Goal: Check status

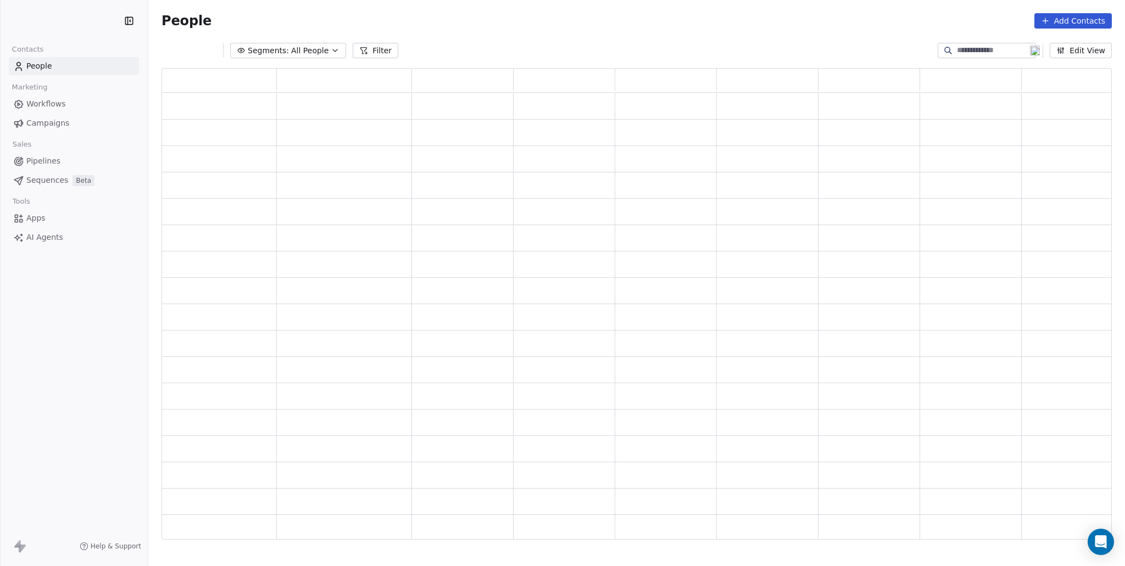
click at [279, 47] on span "Segments:" at bounding box center [268, 51] width 41 height 12
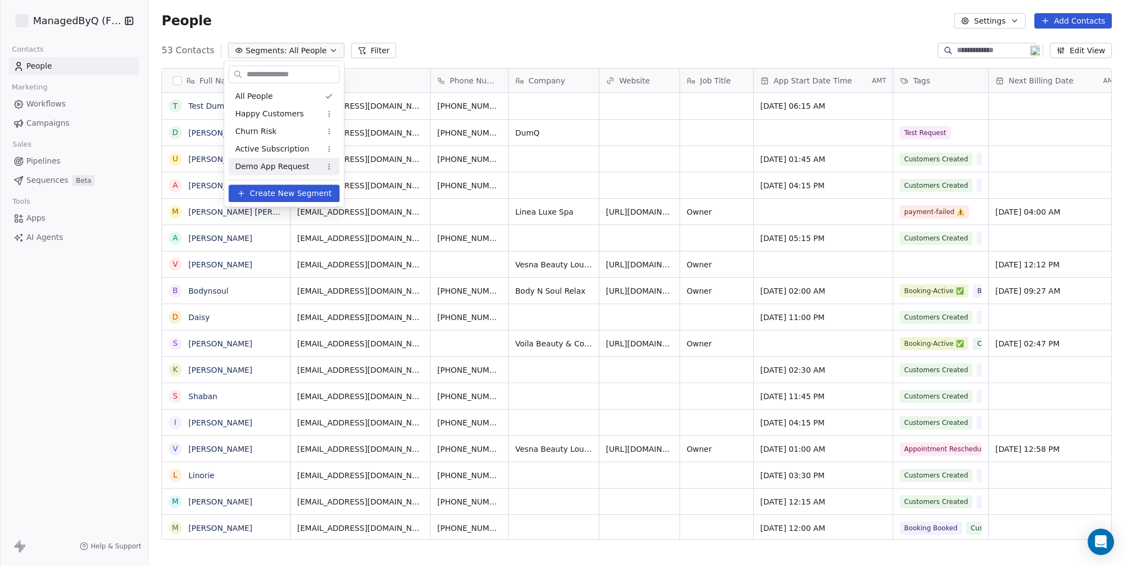
scroll to position [490, 968]
click at [267, 166] on span "Demo App Request" at bounding box center [272, 167] width 74 height 12
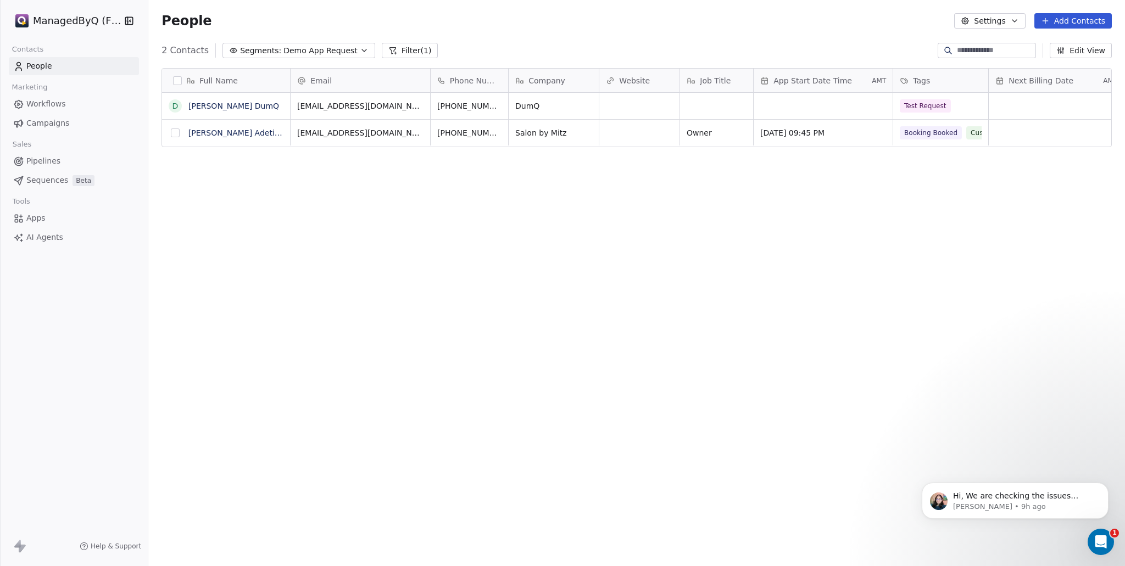
scroll to position [0, 0]
click at [64, 105] on span "Workflows" at bounding box center [46, 104] width 40 height 12
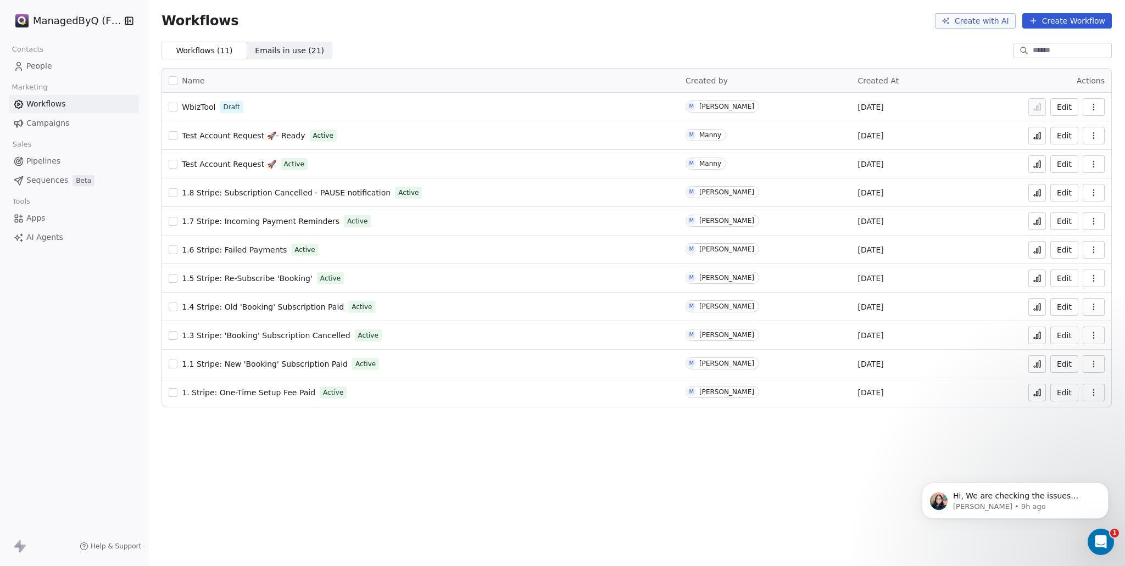
click at [227, 132] on span "Test Account Request 🚀- Ready" at bounding box center [243, 135] width 123 height 9
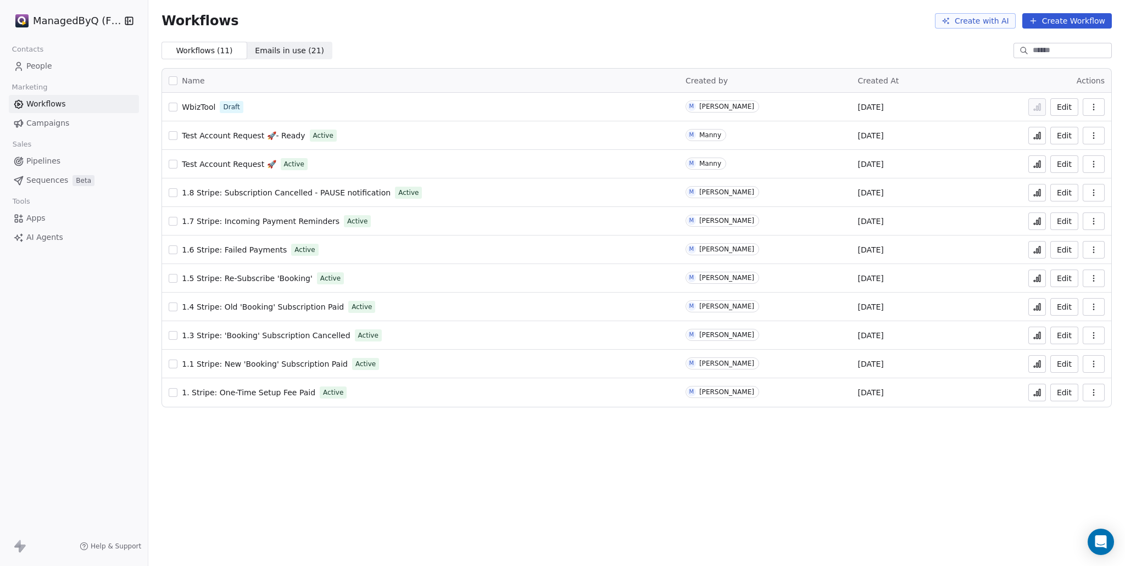
click at [49, 164] on span "Pipelines" at bounding box center [43, 161] width 34 height 12
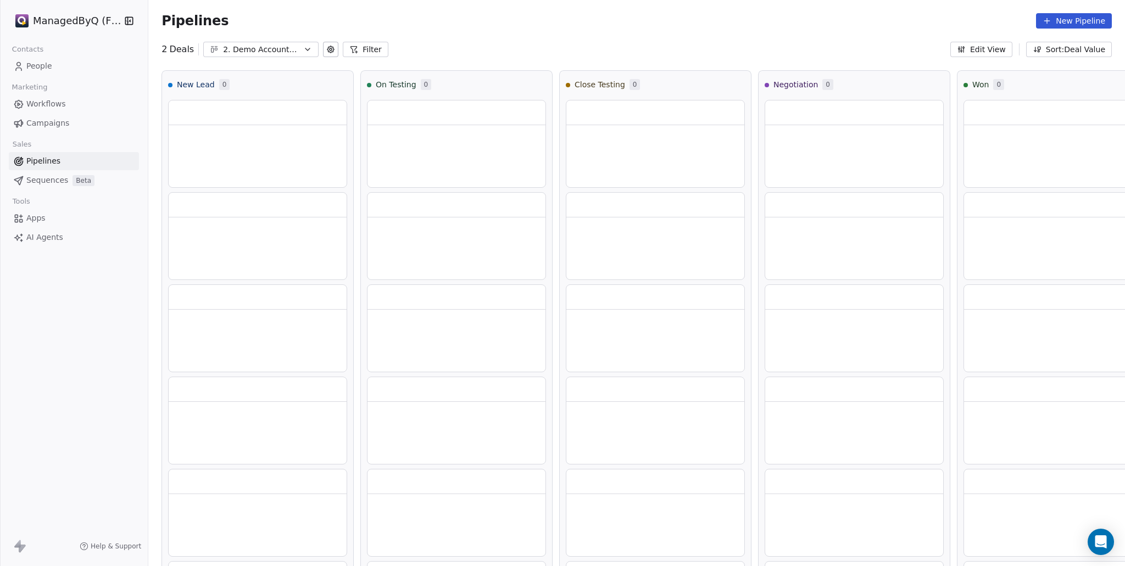
click at [249, 46] on div "2. Demo Account Testing" at bounding box center [261, 50] width 76 height 12
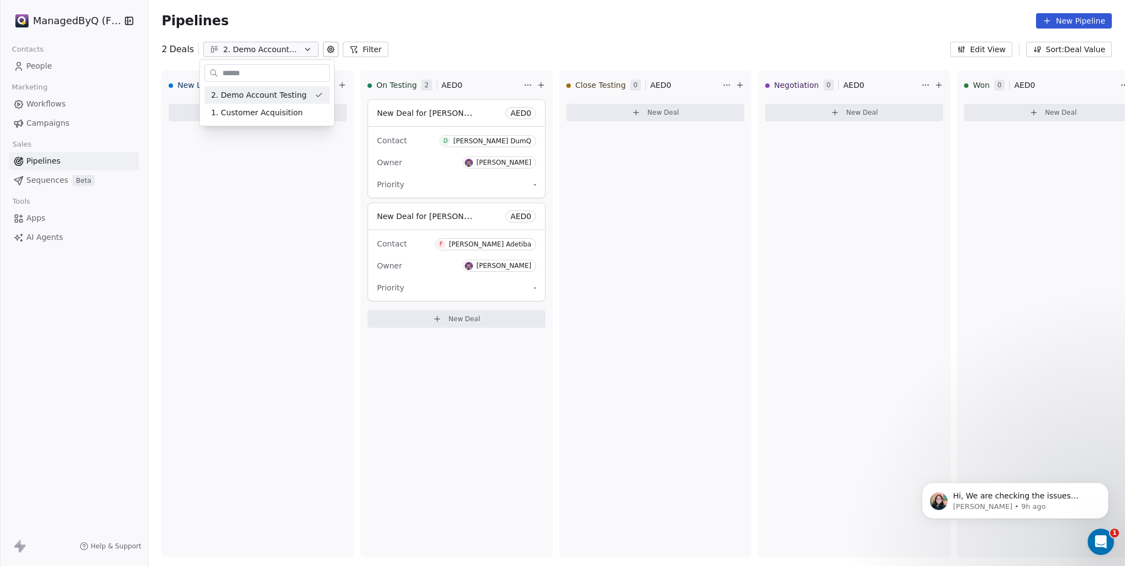
click at [488, 22] on html "ManagedByQ (FZE) Contacts People Marketing Workflows Campaigns Sales Pipelines …" at bounding box center [562, 283] width 1125 height 566
